Goal: Task Accomplishment & Management: Complete application form

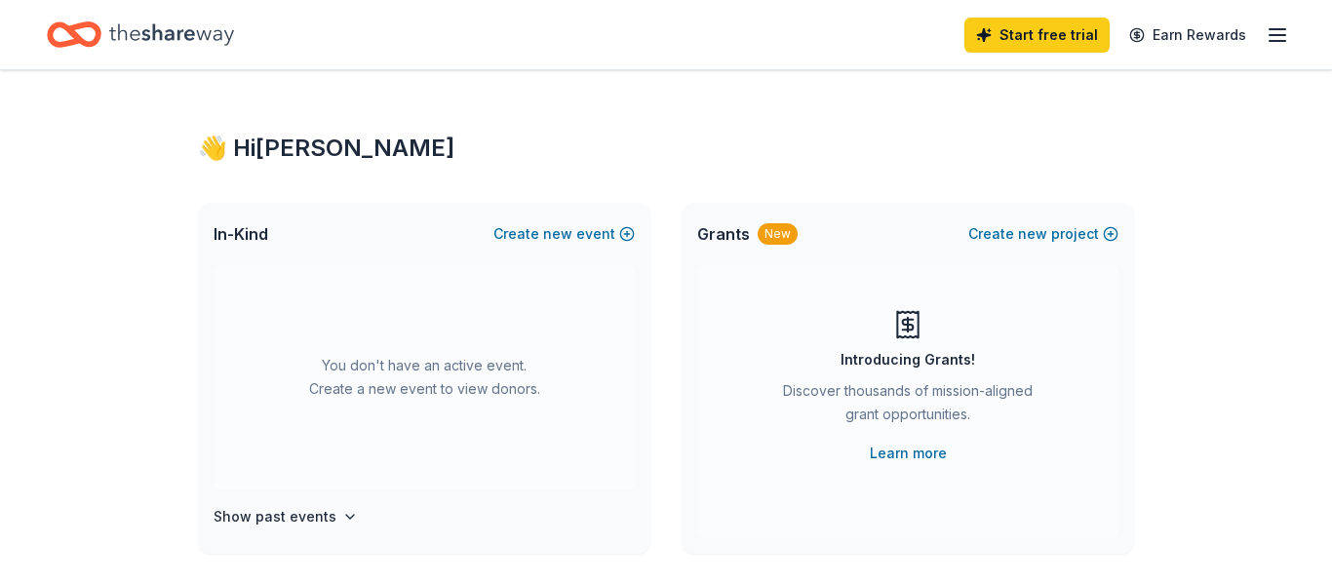
click at [1285, 29] on icon "button" at bounding box center [1276, 34] width 23 height 23
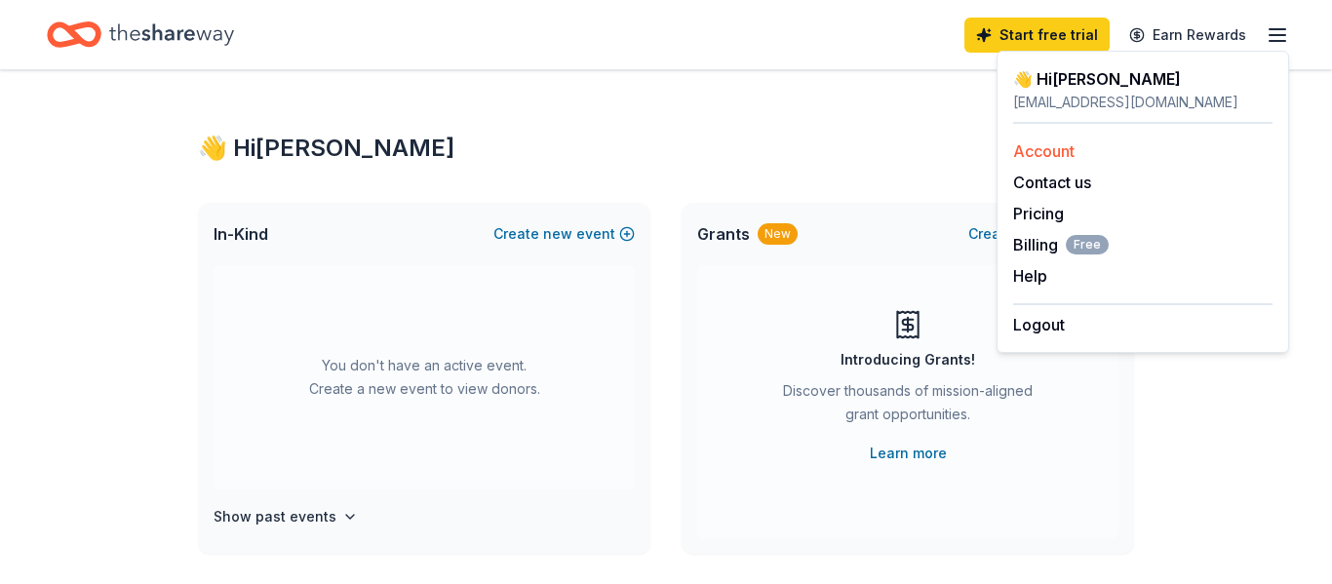
click at [1063, 151] on link "Account" at bounding box center [1043, 150] width 61 height 19
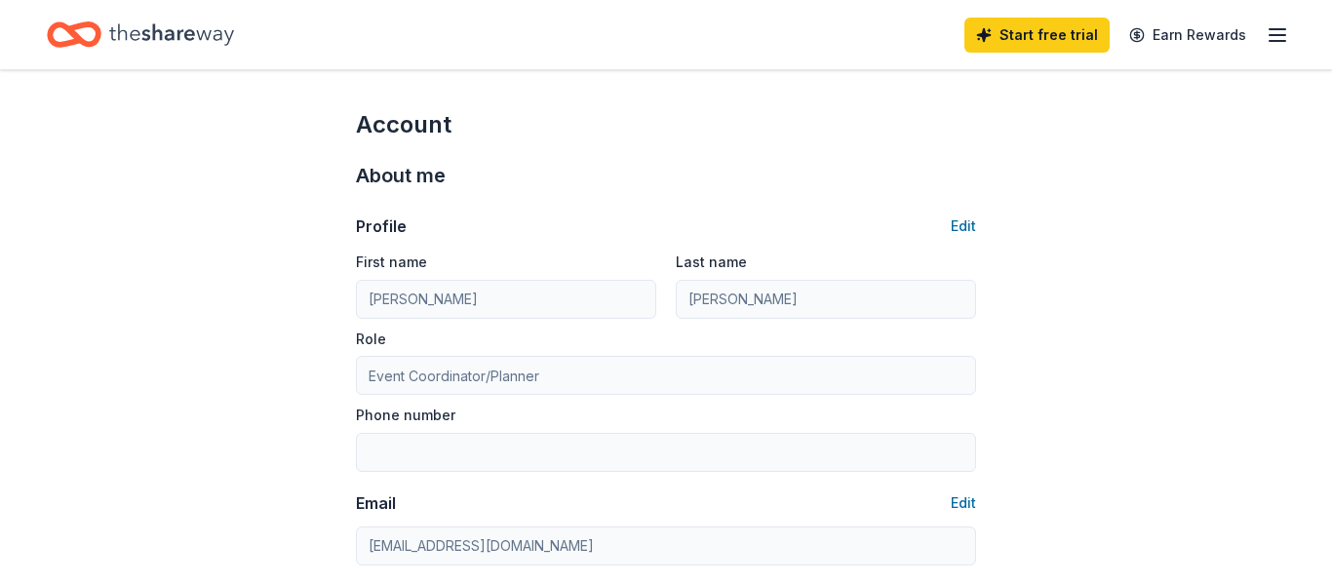
click at [1279, 41] on icon "button" at bounding box center [1276, 34] width 23 height 23
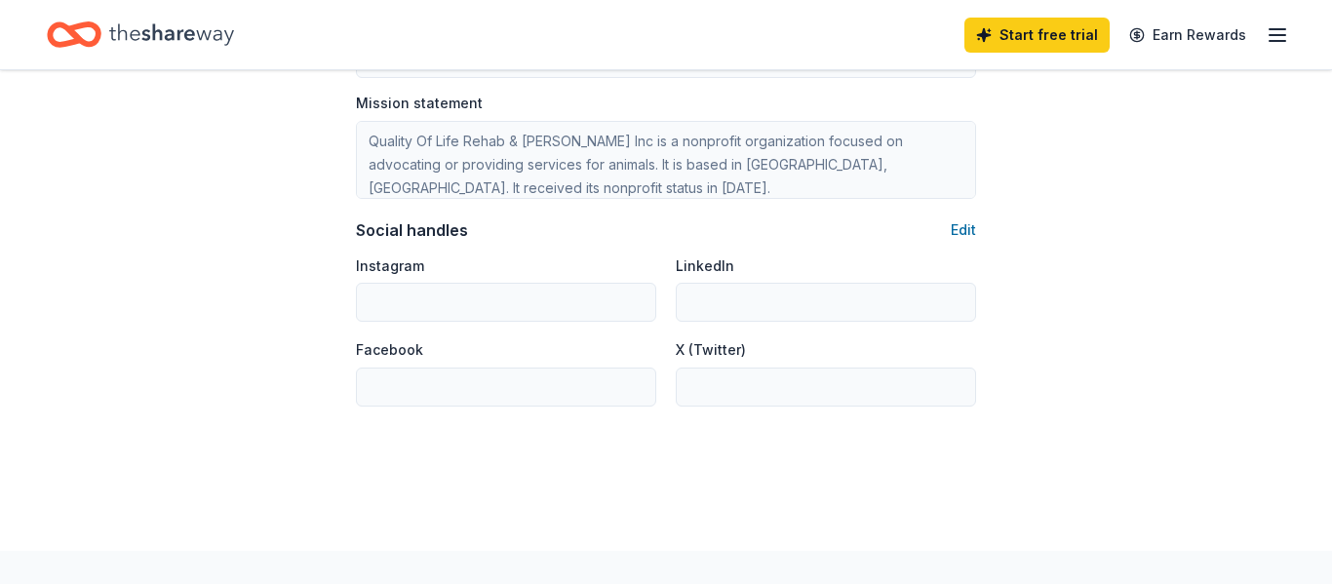
scroll to position [1291, 0]
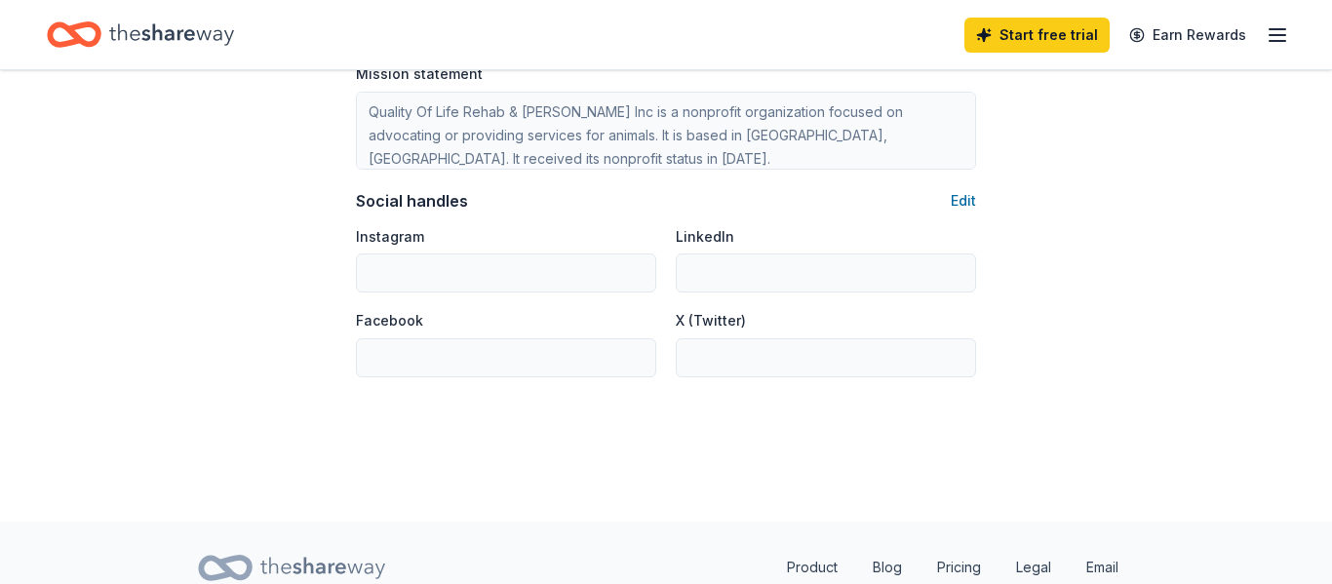
click at [466, 336] on div "Facebook" at bounding box center [506, 342] width 300 height 69
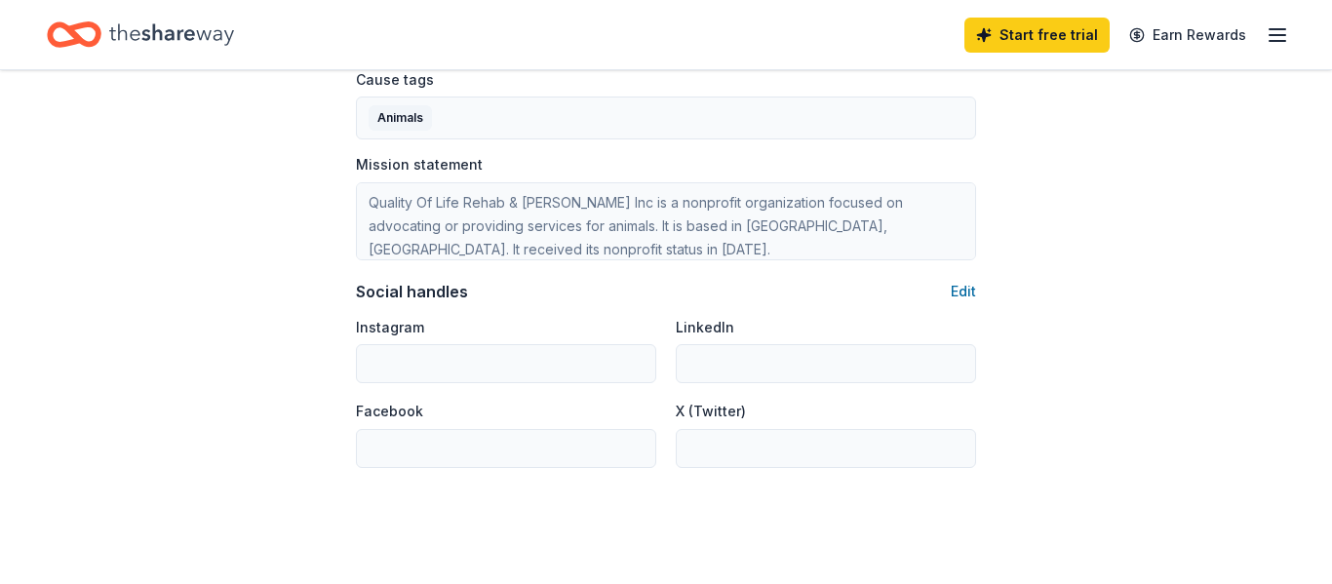
scroll to position [1203, 0]
click at [960, 286] on button "Edit" at bounding box center [962, 288] width 25 height 23
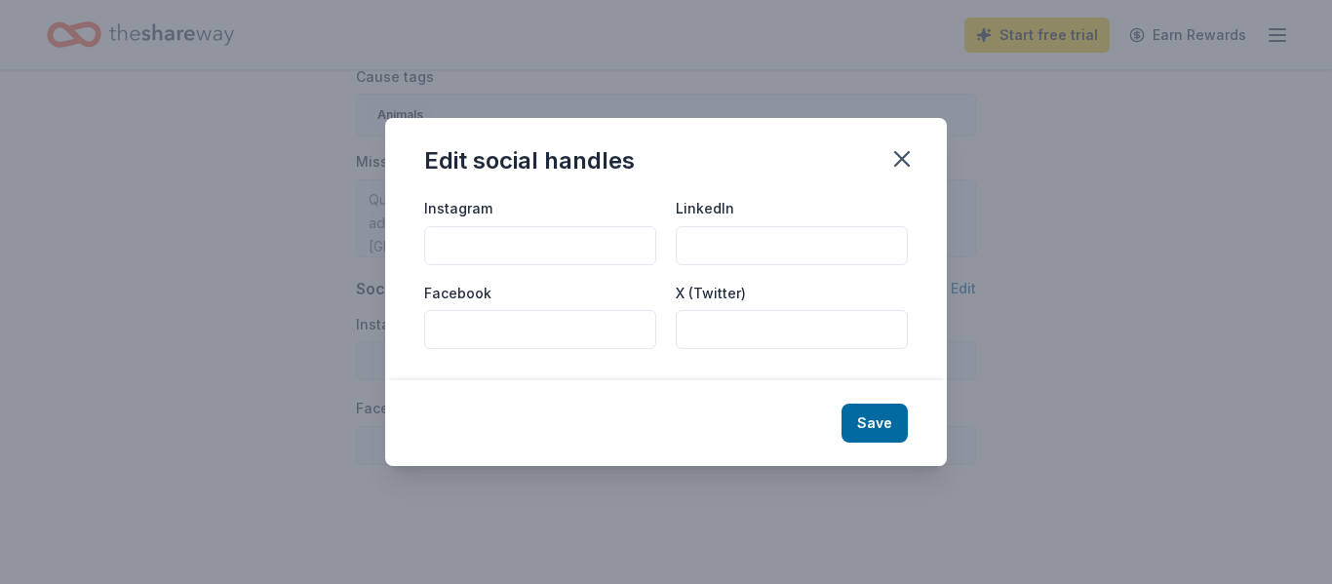
click at [461, 322] on input "Facebook" at bounding box center [540, 329] width 232 height 39
paste input "[URL][DOMAIN_NAME]"
type input "[URL][DOMAIN_NAME]"
click at [879, 428] on button "Save" at bounding box center [874, 423] width 66 height 39
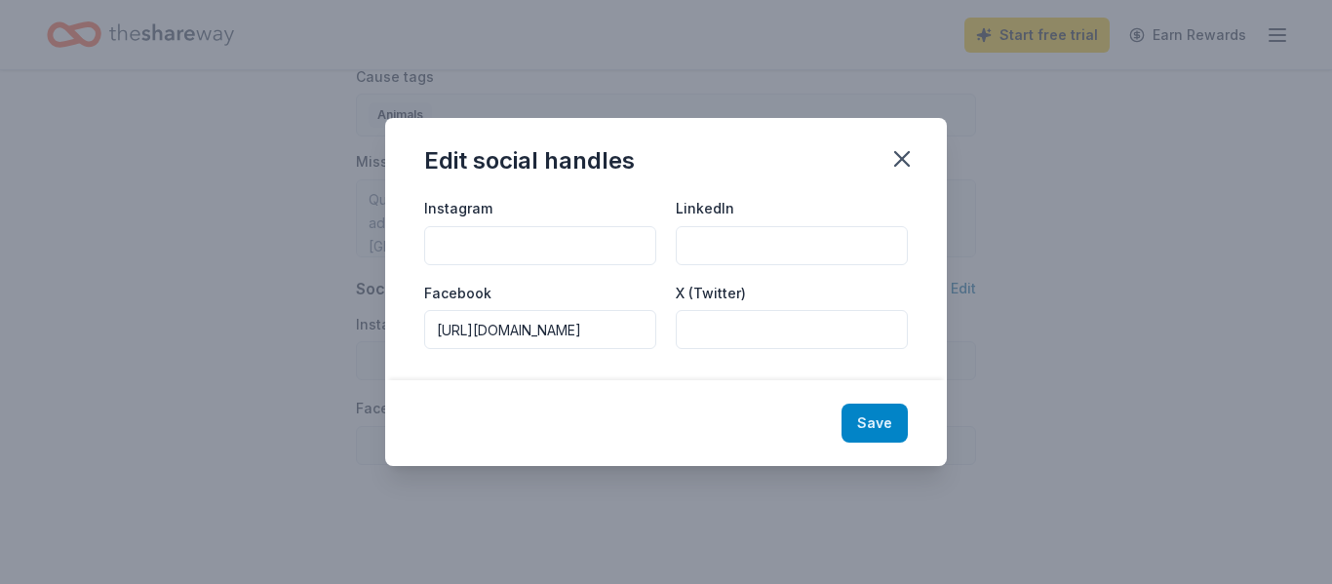
scroll to position [0, 0]
type input "[URL][DOMAIN_NAME]"
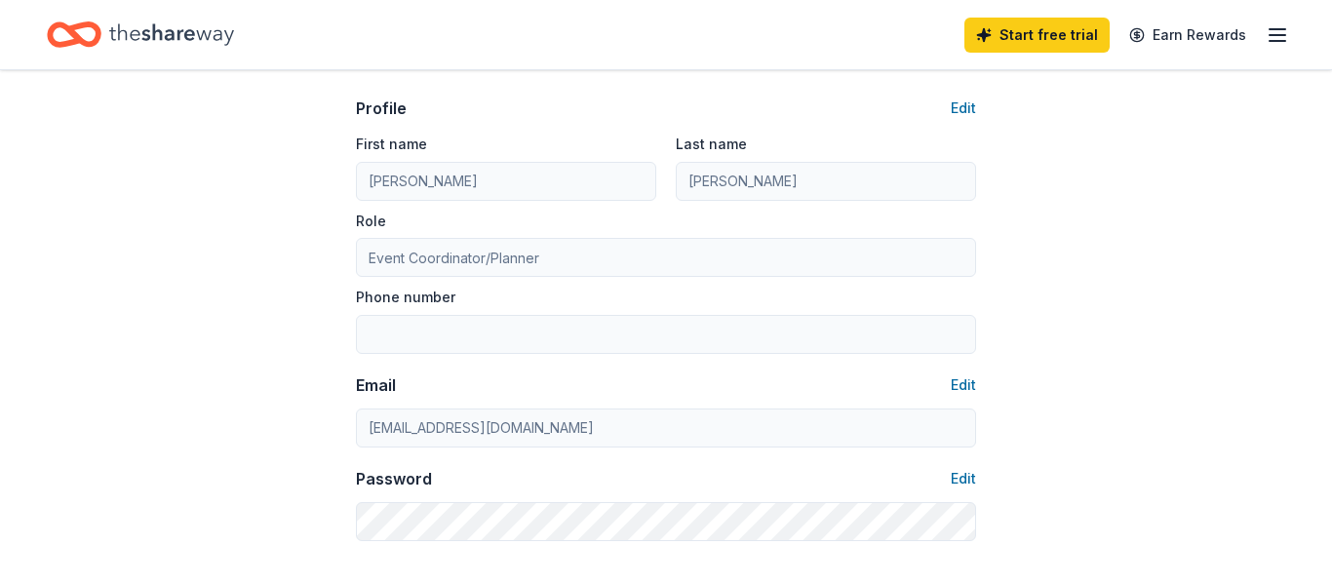
scroll to position [111, 0]
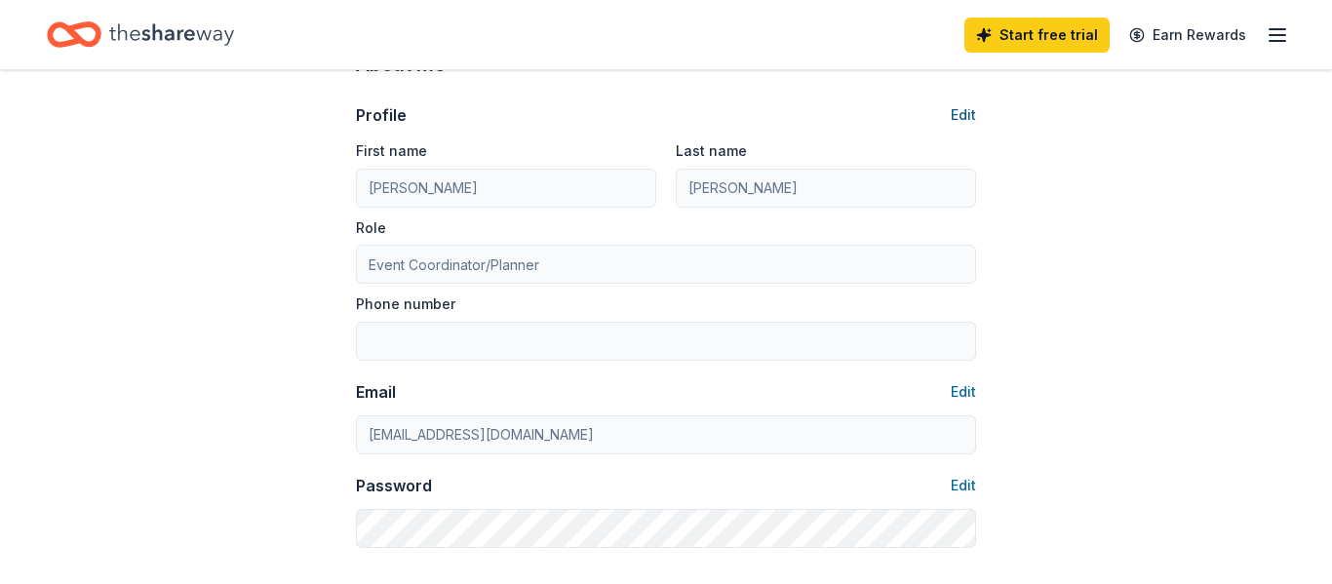
click at [956, 113] on button "Edit" at bounding box center [962, 114] width 25 height 23
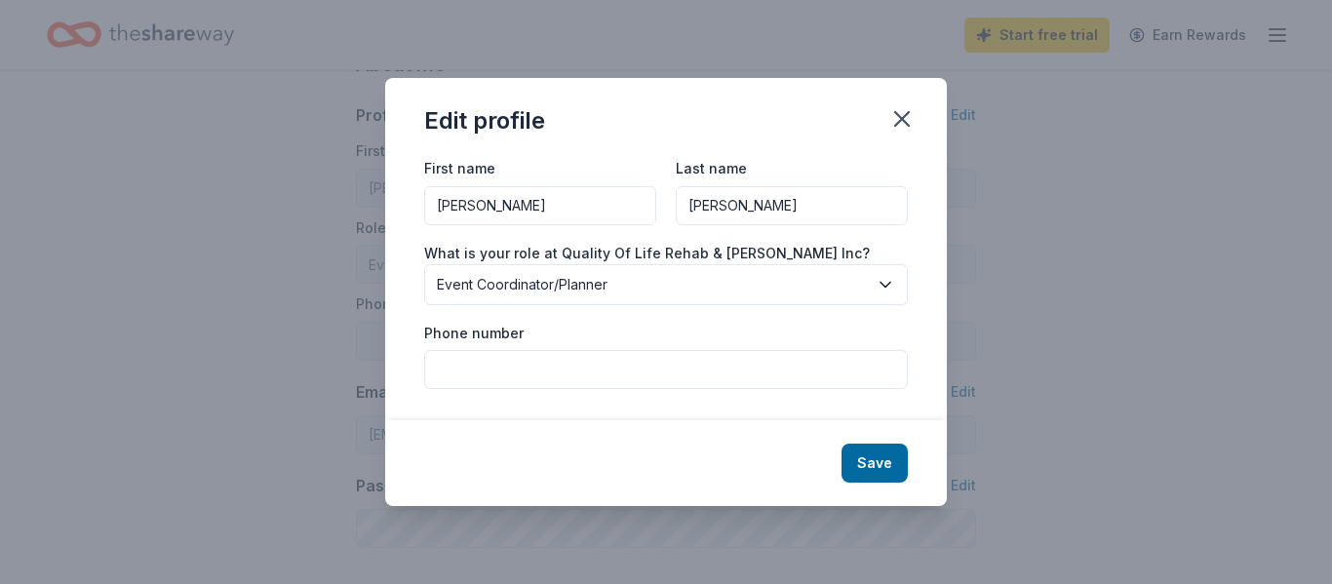
click at [459, 367] on input "Phone number" at bounding box center [665, 369] width 483 height 39
type input "[PHONE_NUMBER]"
click at [893, 453] on button "Save" at bounding box center [874, 463] width 66 height 39
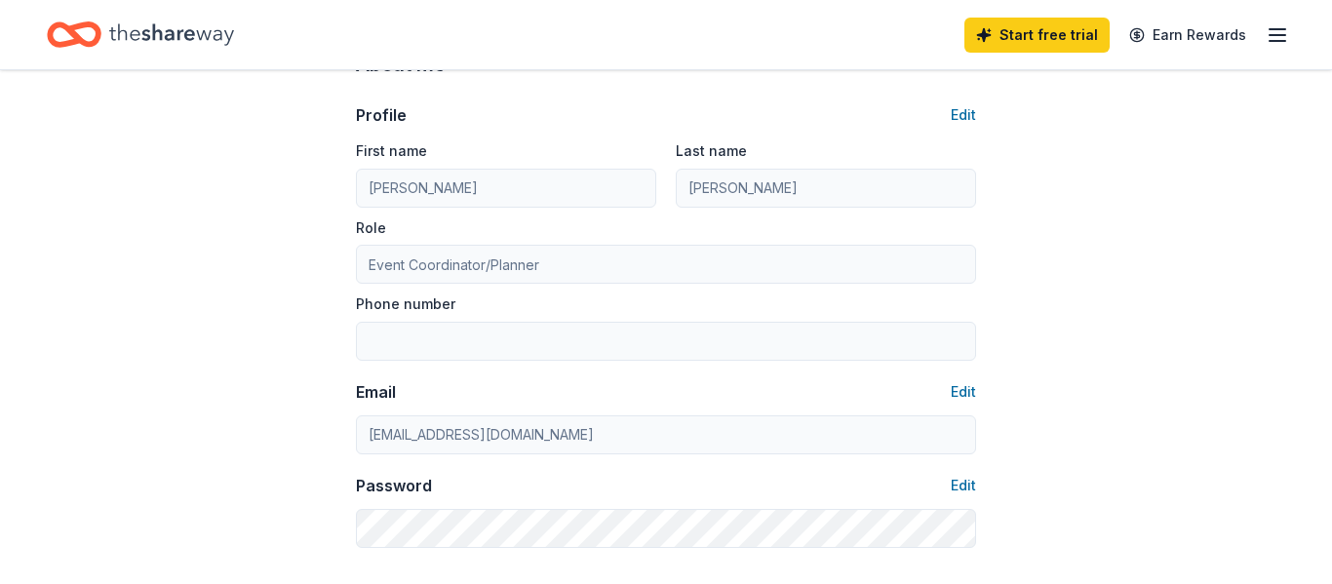
type input "[PHONE_NUMBER]"
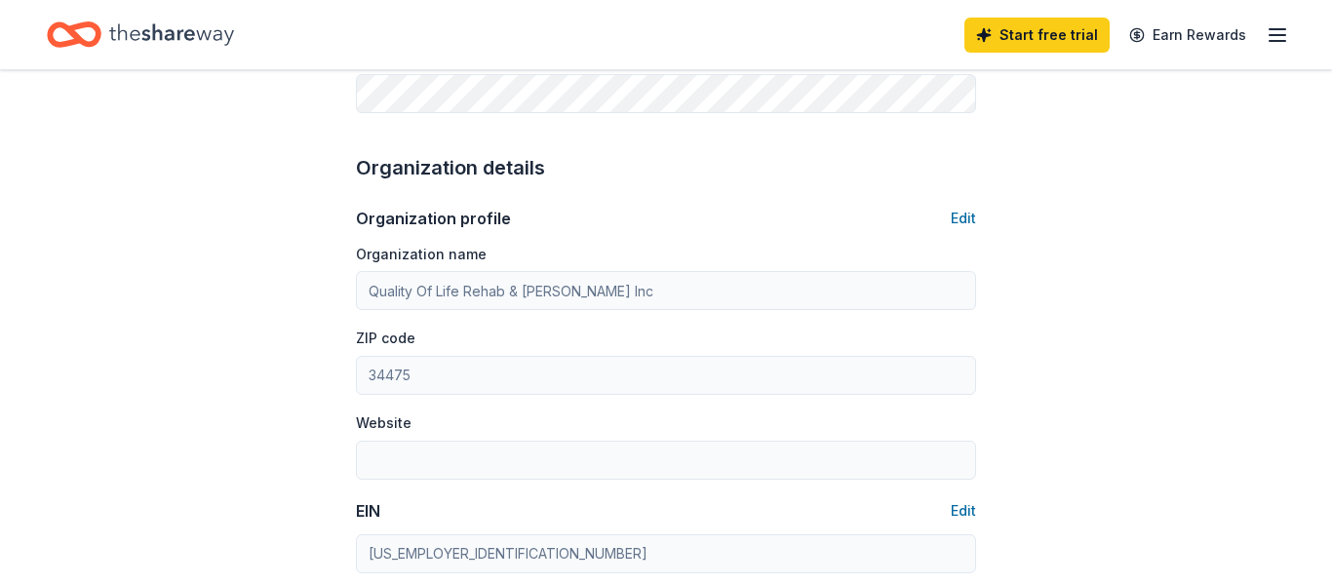
scroll to position [542, 0]
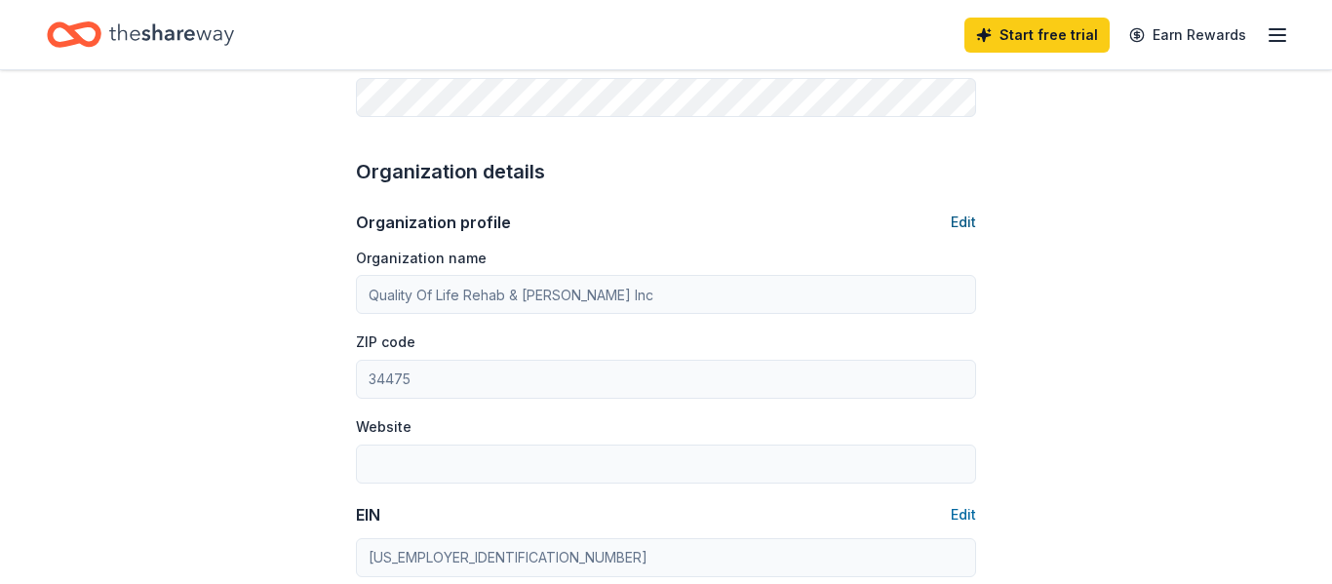
click at [957, 220] on button "Edit" at bounding box center [962, 222] width 25 height 23
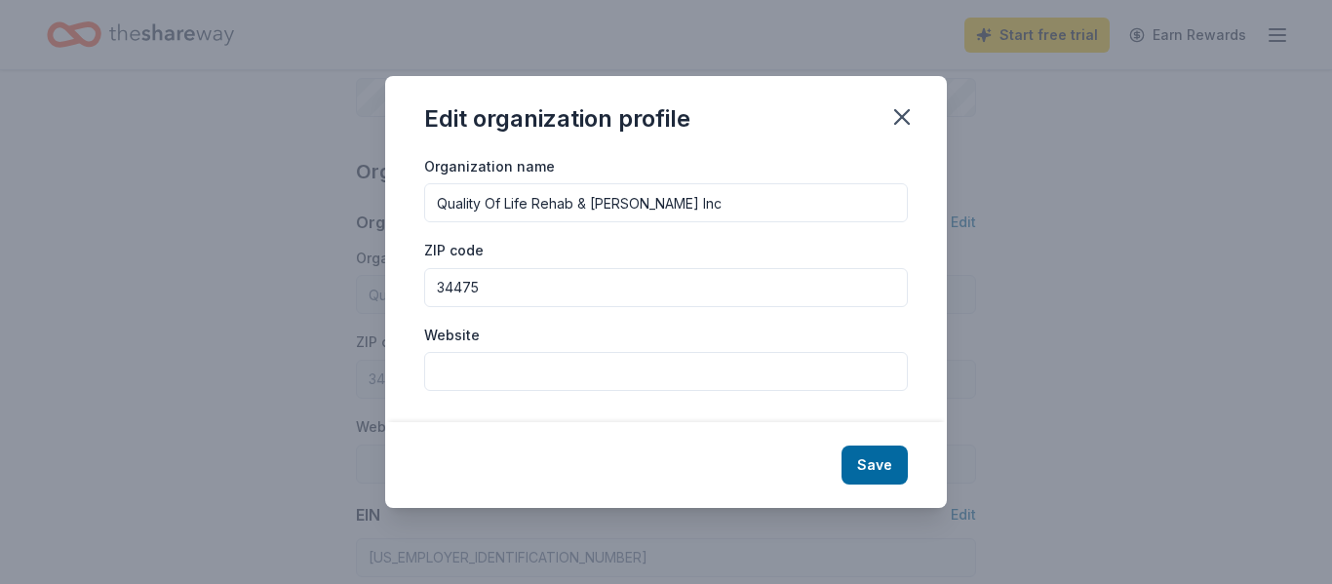
click at [504, 363] on input "Website" at bounding box center [665, 371] width 483 height 39
paste input "[URL][DOMAIN_NAME]"
type input "[URL][DOMAIN_NAME]"
click at [869, 455] on button "Save" at bounding box center [874, 464] width 66 height 39
type input "[URL][DOMAIN_NAME]"
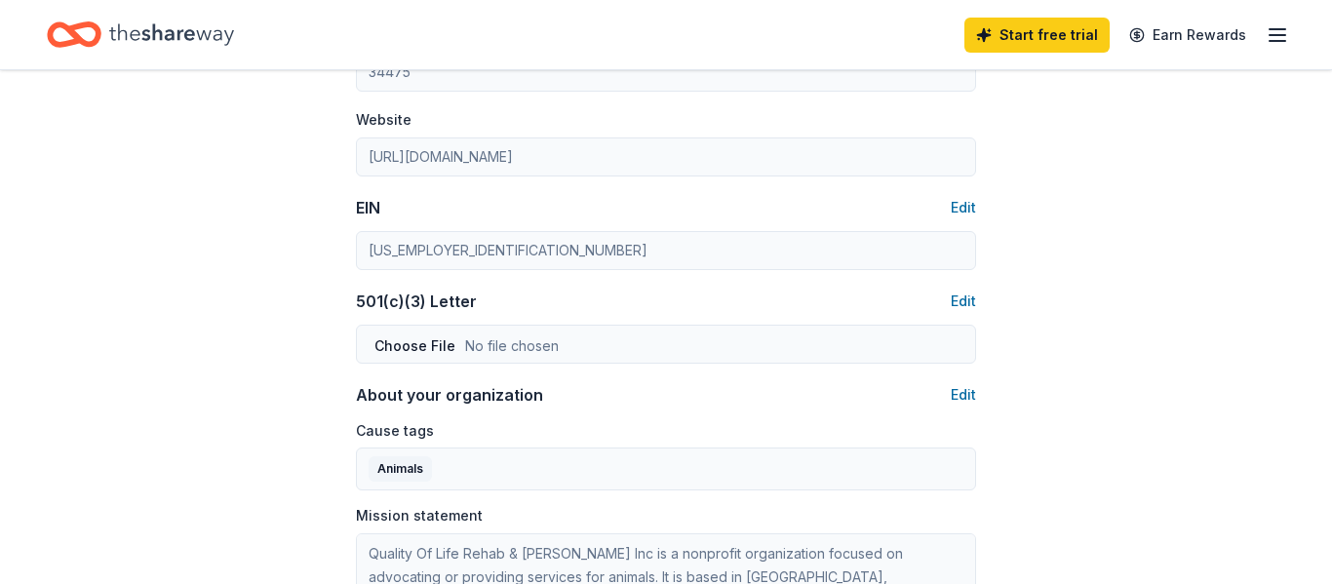
scroll to position [855, 0]
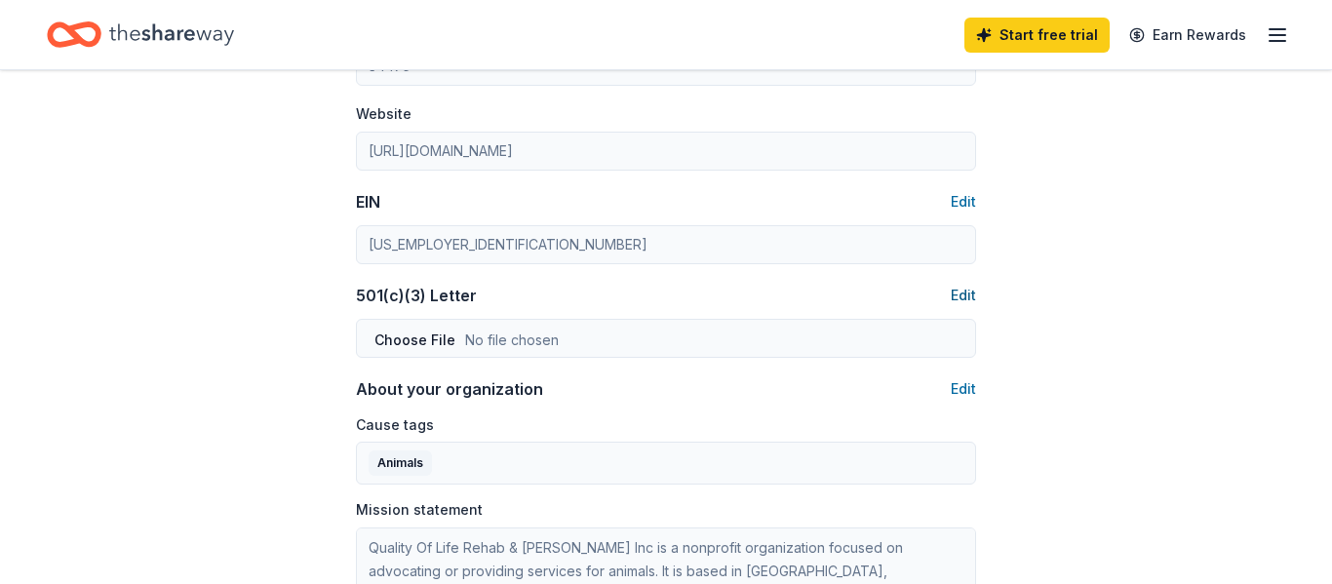
click at [965, 289] on button "Edit" at bounding box center [962, 295] width 25 height 23
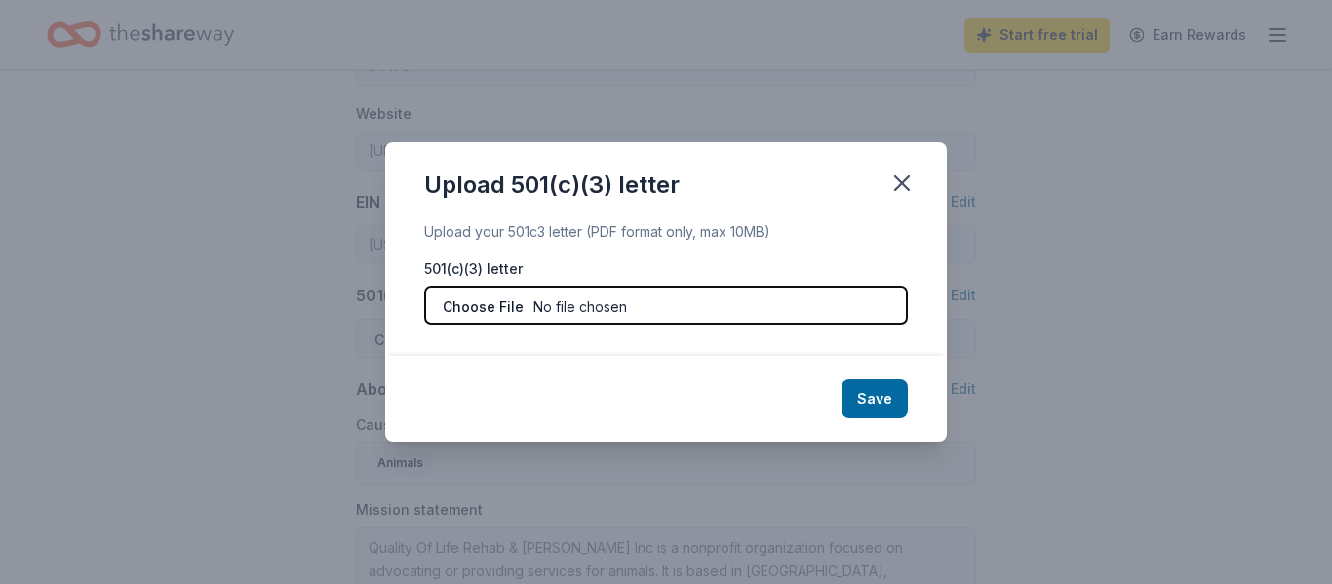
click at [589, 298] on input "file" at bounding box center [665, 305] width 483 height 39
type input "C:\fakepath\QOL Documents.pdf"
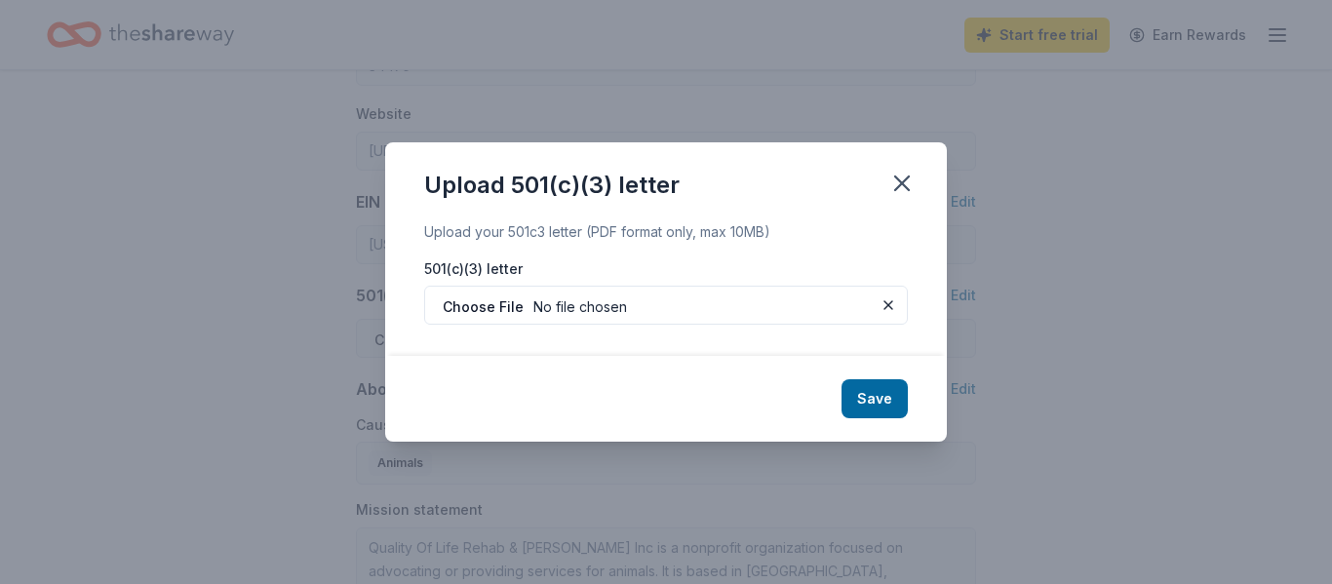
click at [876, 403] on button "Save" at bounding box center [874, 398] width 66 height 39
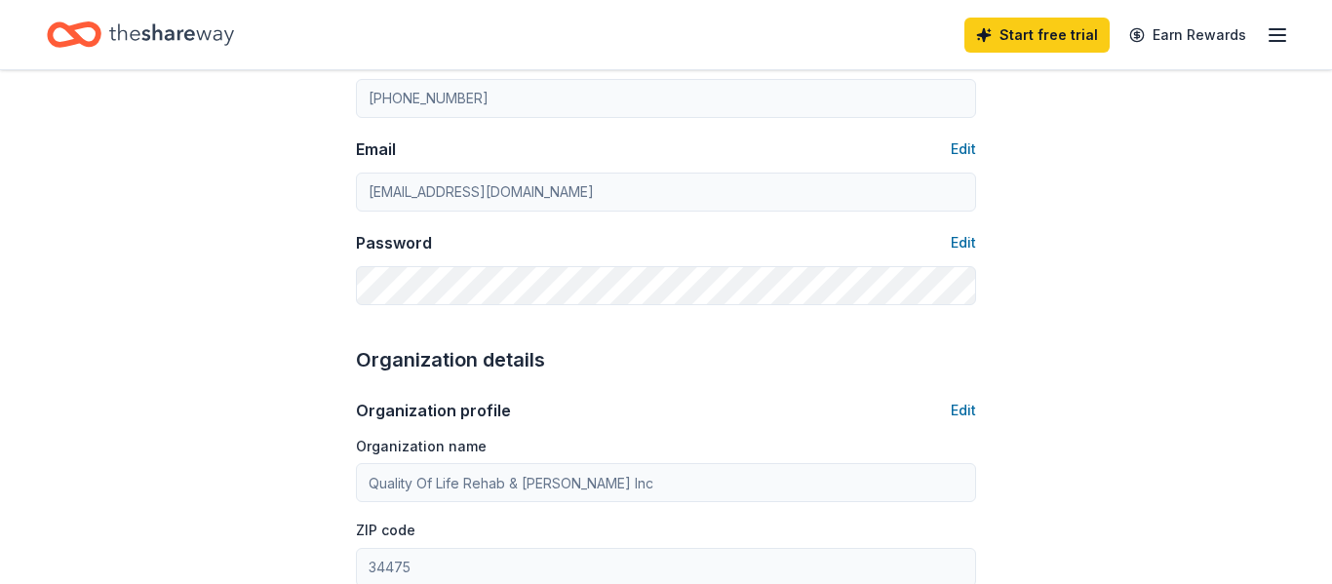
scroll to position [0, 0]
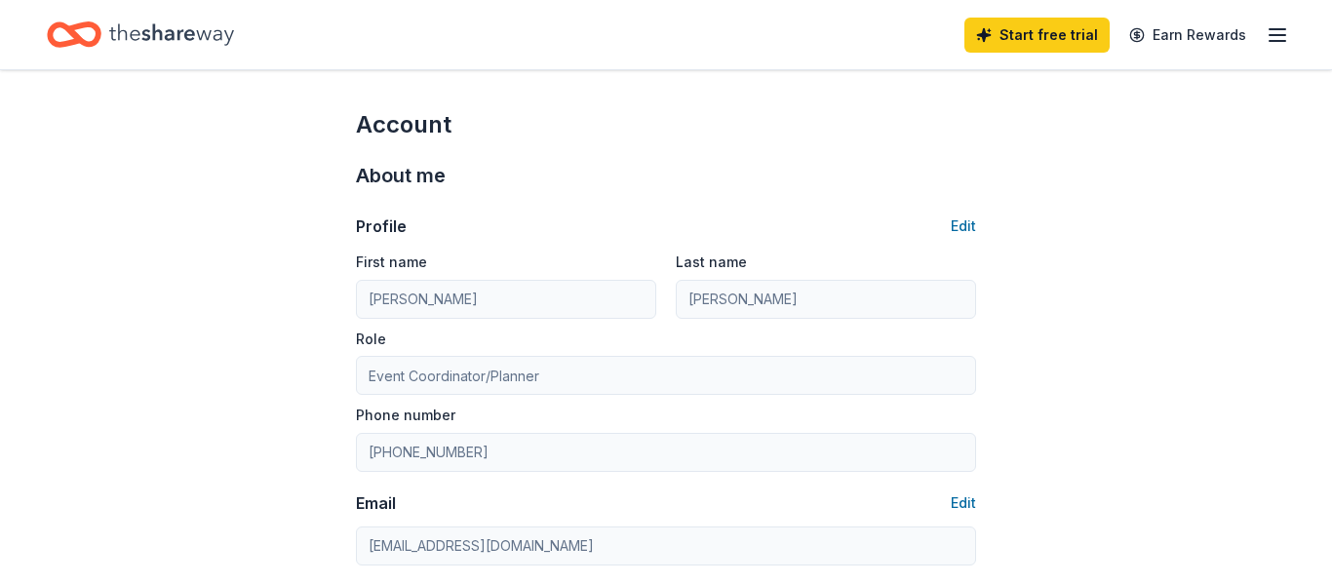
click at [149, 34] on icon "Home" at bounding box center [171, 35] width 125 height 40
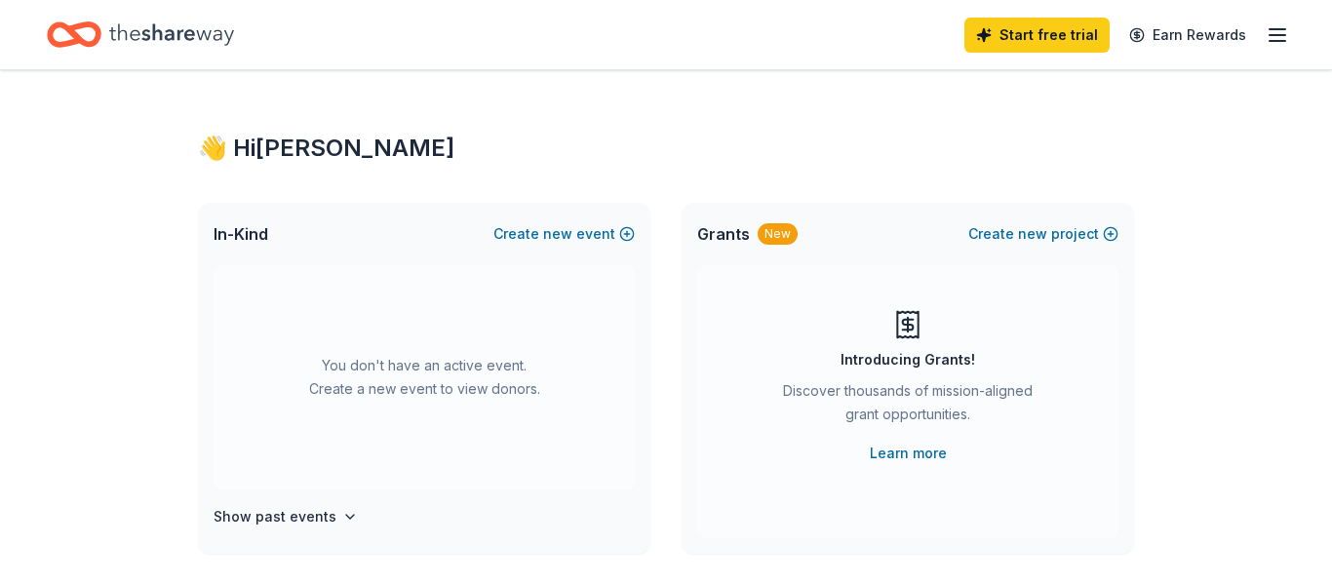
click at [909, 324] on icon at bounding box center [908, 325] width 11 height 11
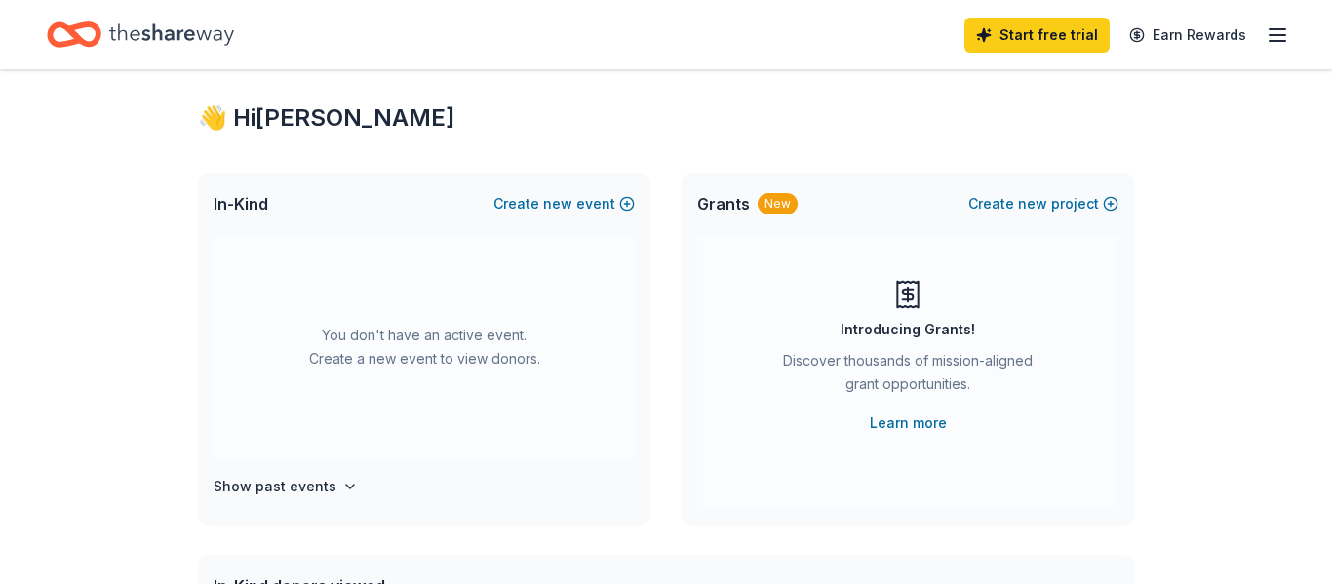
scroll to position [19, 0]
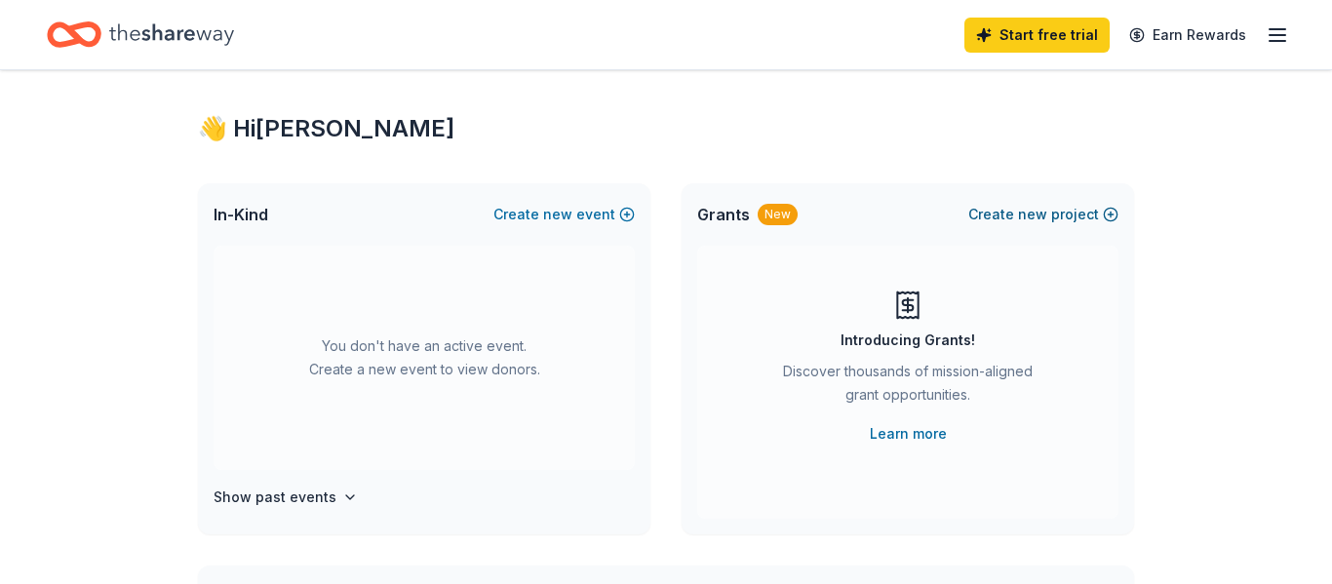
click at [1000, 213] on button "Create new project" at bounding box center [1043, 214] width 150 height 23
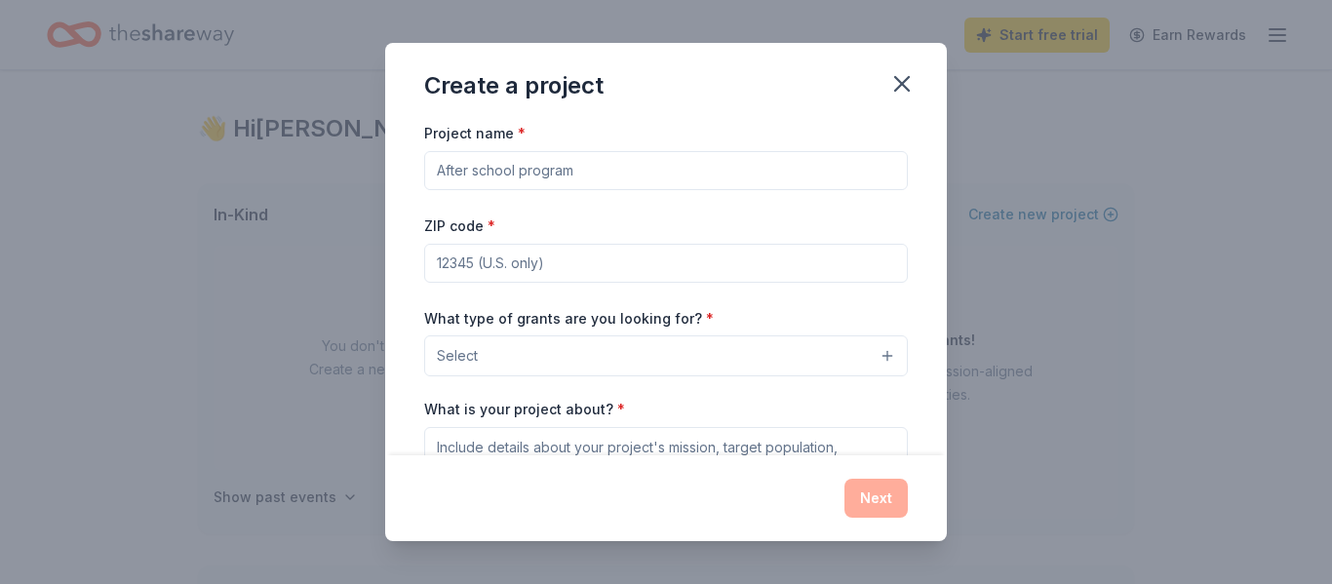
click at [639, 174] on input "Project name *" at bounding box center [665, 170] width 483 height 39
drag, startPoint x: 639, startPoint y: 174, endPoint x: 366, endPoint y: 129, distance: 277.6
click at [366, 129] on div "Create a project Project name * ZIP code * What type of grants are you looking …" at bounding box center [666, 292] width 1332 height 584
type input "A"
type input "W"
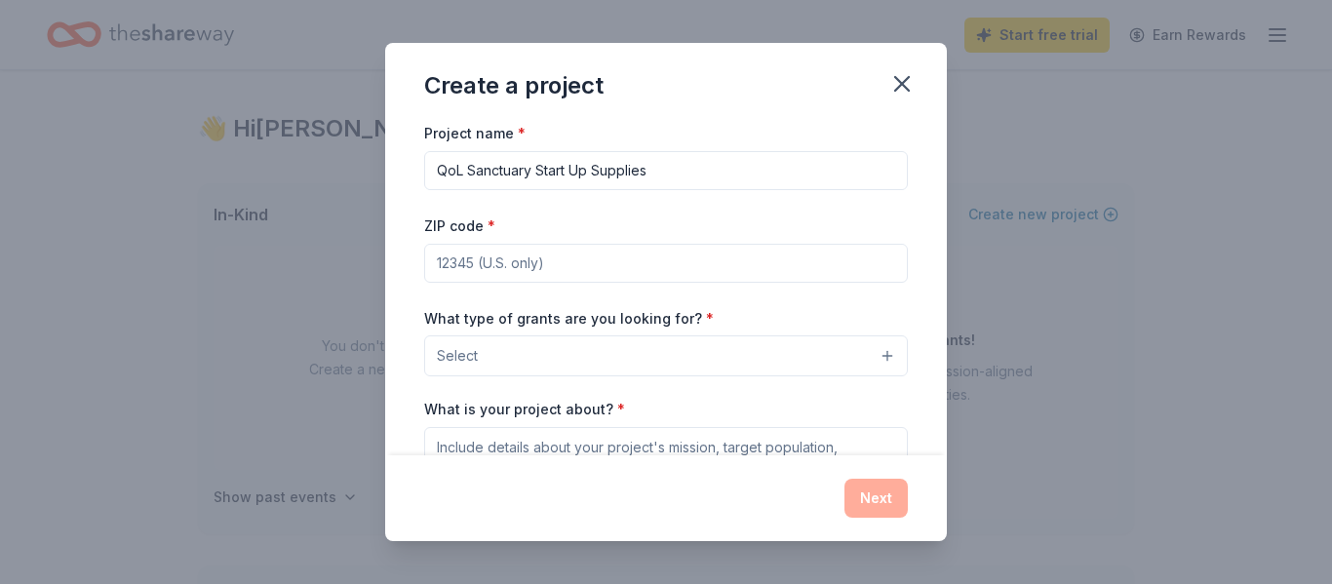
type input "QoL Sanctuary Start Up Supplies"
click at [574, 262] on input "ZIP code *" at bounding box center [665, 263] width 483 height 39
type input "34482"
click at [886, 365] on button "Select" at bounding box center [665, 355] width 483 height 41
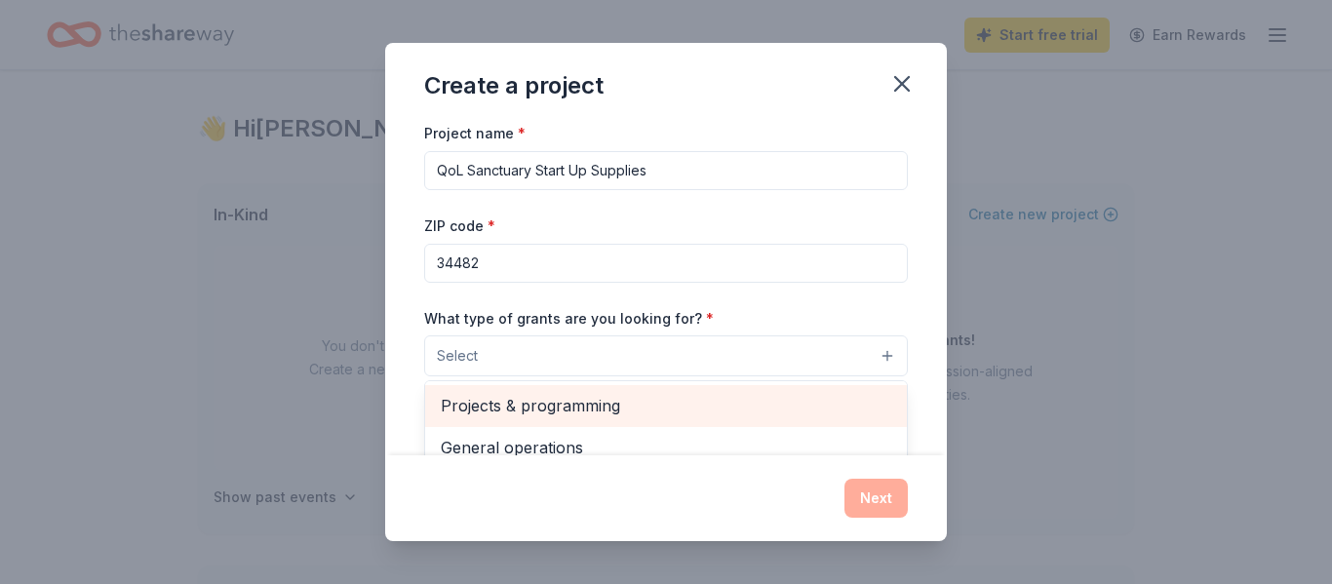
click at [662, 404] on span "Projects & programming" at bounding box center [666, 405] width 450 height 25
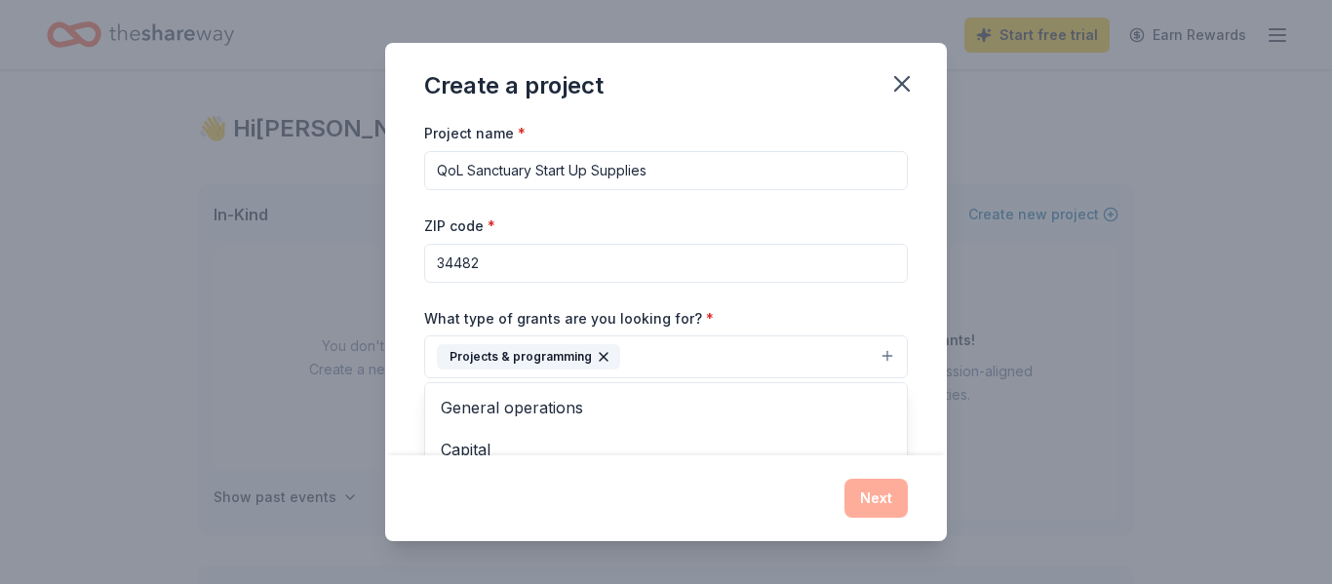
click at [1082, 406] on div "Create a project Project name * QoL Sanctuary Start Up Supplies ZIP code * 3448…" at bounding box center [666, 292] width 1332 height 584
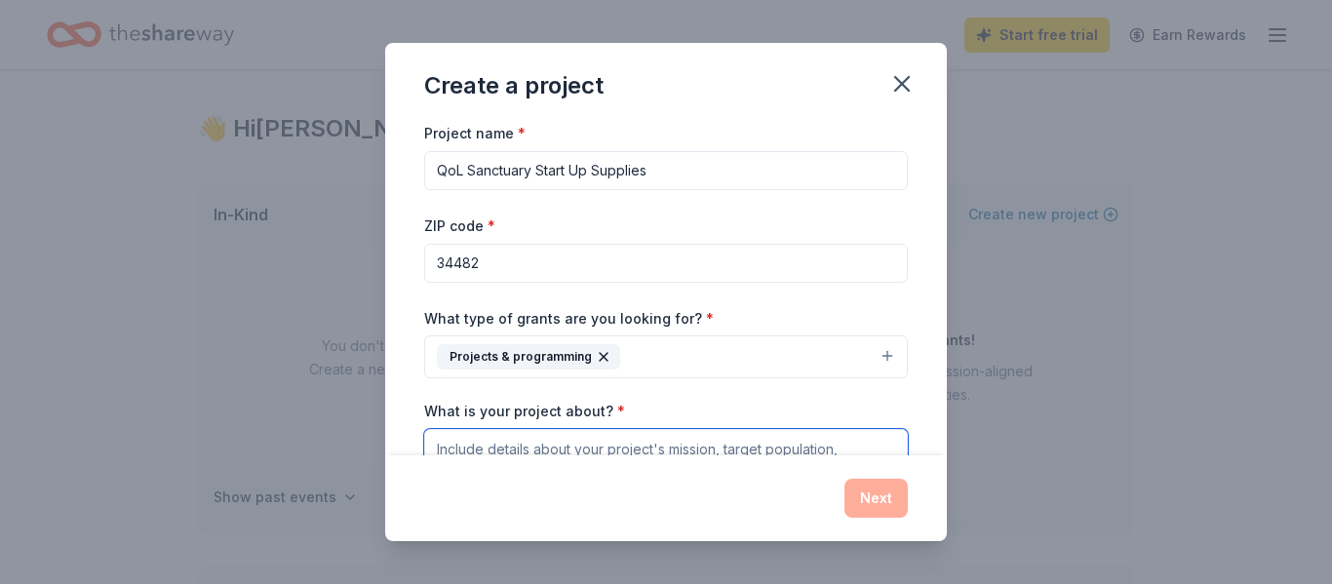
click at [873, 448] on textarea "What is your project about? *" at bounding box center [665, 468] width 483 height 78
